Goal: Navigation & Orientation: Find specific page/section

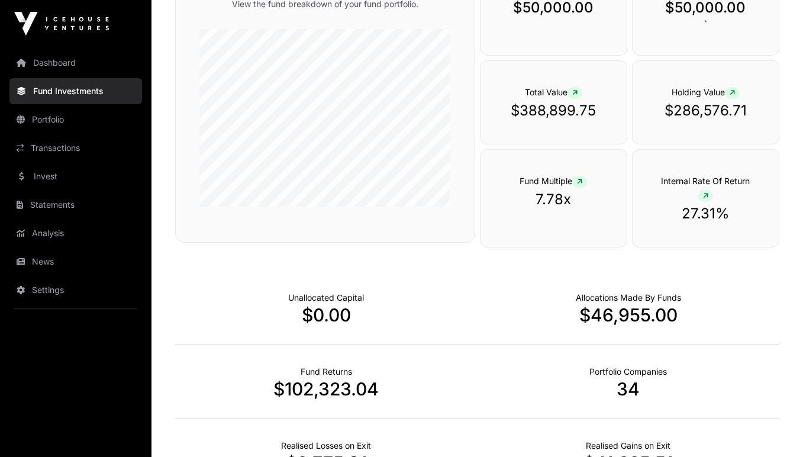
scroll to position [192, 0]
click at [50, 119] on link "Portfolio" at bounding box center [75, 120] width 133 height 26
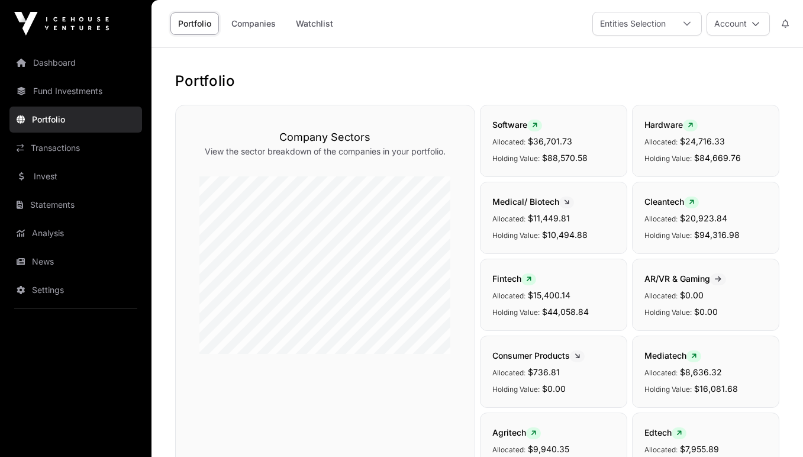
click at [70, 88] on link "Fund Investments" at bounding box center [75, 91] width 133 height 26
click at [56, 61] on link "Dashboard" at bounding box center [75, 63] width 133 height 26
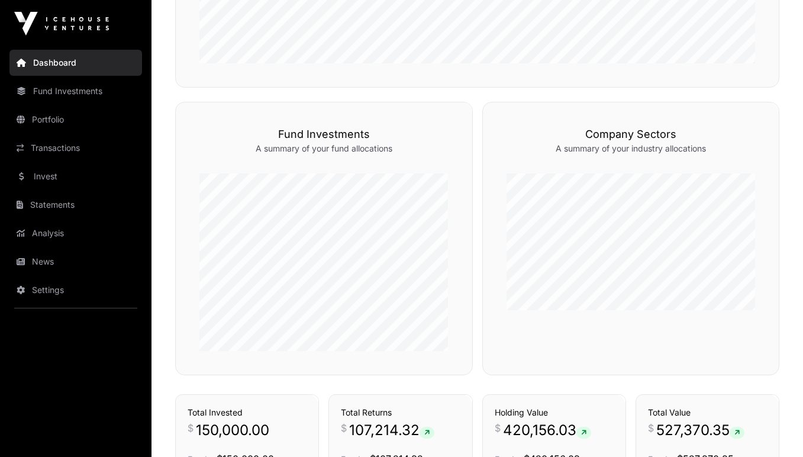
scroll to position [527, 0]
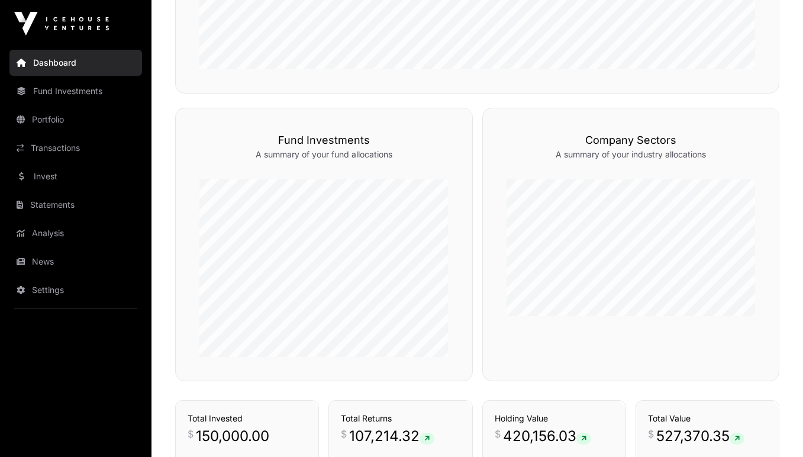
click at [437, 93] on link "Funds" at bounding box center [441, 87] width 38 height 12
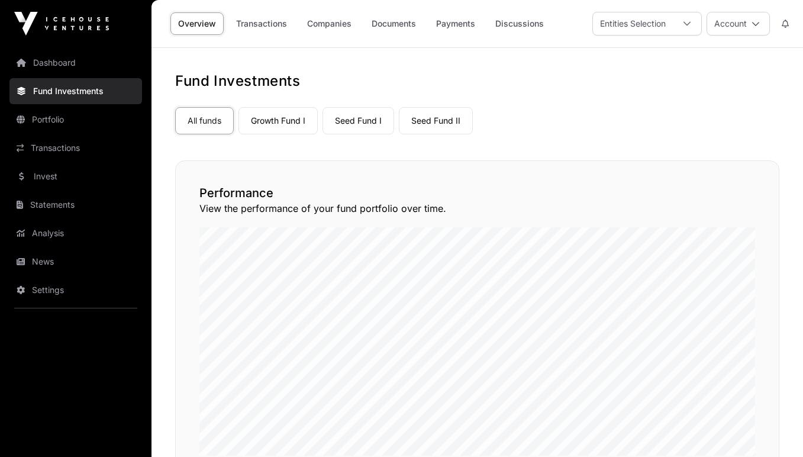
click at [292, 124] on link "Growth Fund I" at bounding box center [277, 120] width 79 height 27
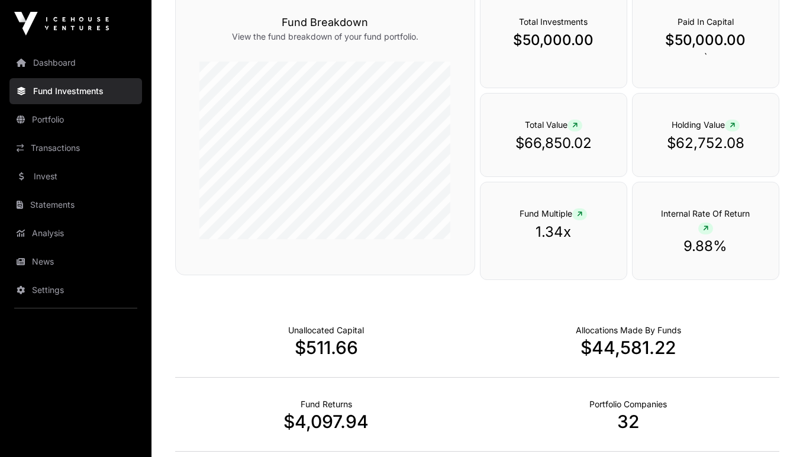
scroll to position [135, 0]
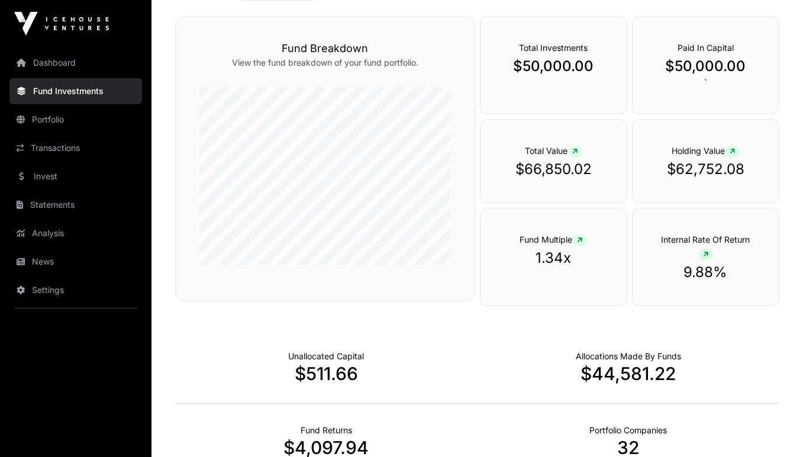
click at [53, 120] on link "Portfolio" at bounding box center [75, 120] width 133 height 26
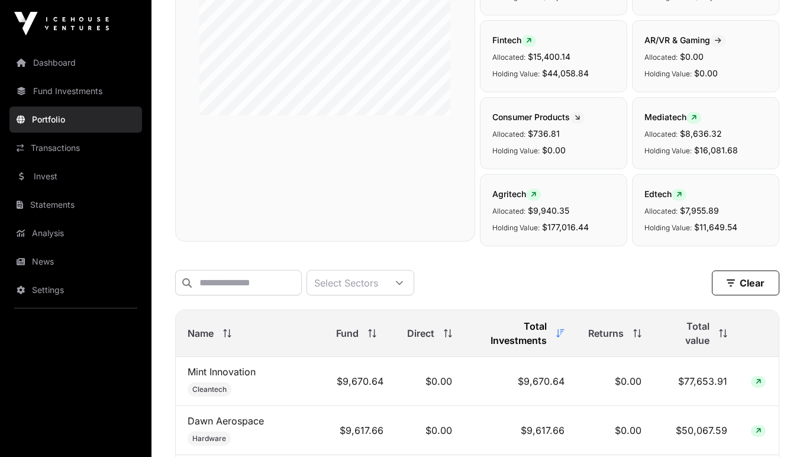
scroll to position [239, 0]
click at [342, 327] on span "Fund" at bounding box center [347, 332] width 22 height 14
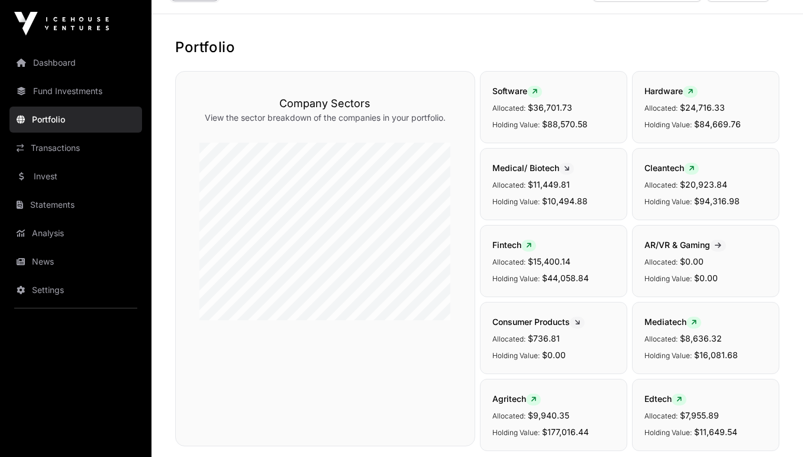
scroll to position [0, 0]
